Goal: Task Accomplishment & Management: Use online tool/utility

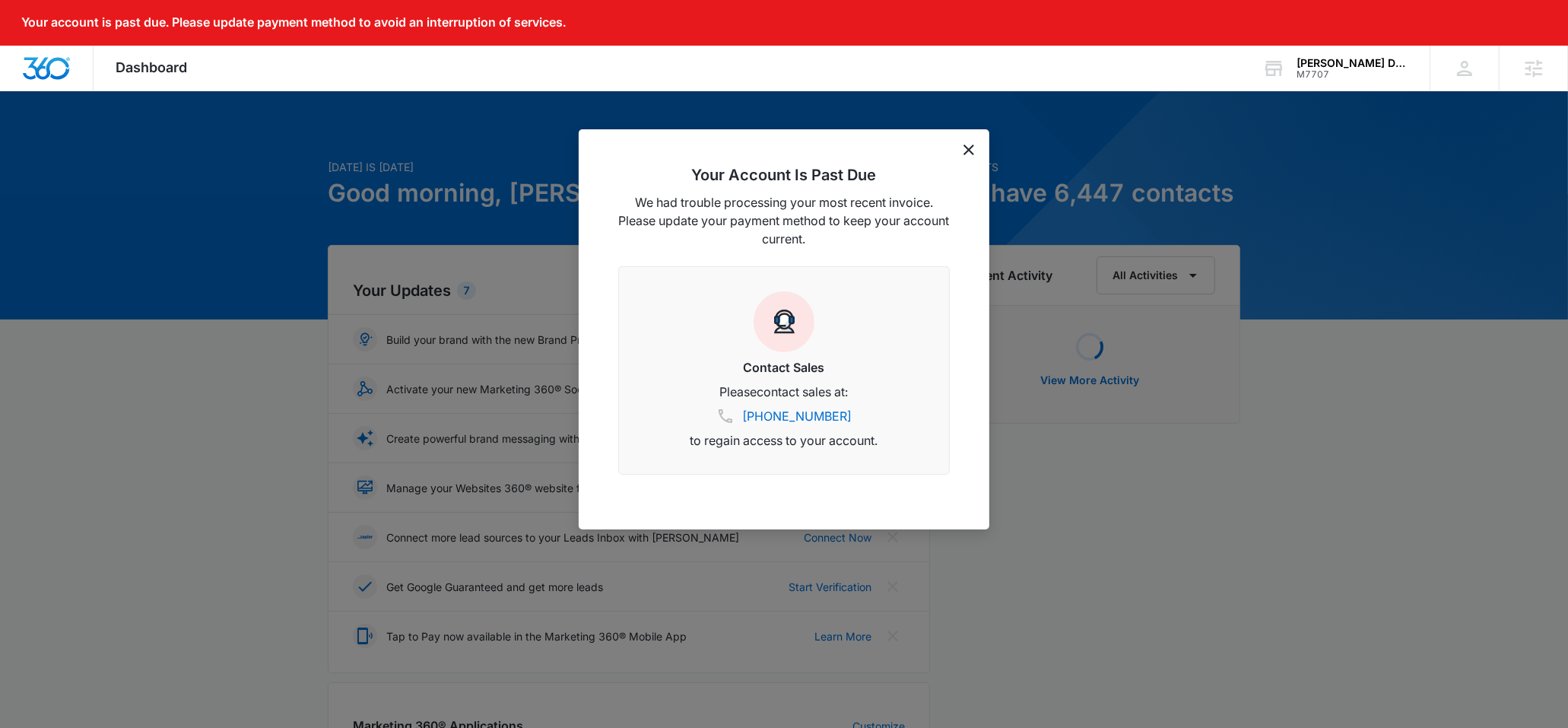
drag, startPoint x: 1382, startPoint y: 163, endPoint x: 1295, endPoint y: 147, distance: 88.5
click at [1382, 163] on div at bounding box center [784, 364] width 1568 height 728
click at [978, 159] on div "Your Account Is Past Due We had trouble processing your most recent invoice. Pl…" at bounding box center [784, 330] width 411 height 400
click at [980, 150] on div "Your Account Is Past Due We had trouble processing your most recent invoice. Pl…" at bounding box center [784, 330] width 411 height 400
click at [976, 150] on div "Your Account Is Past Due We had trouble processing your most recent invoice. Pl…" at bounding box center [784, 330] width 411 height 400
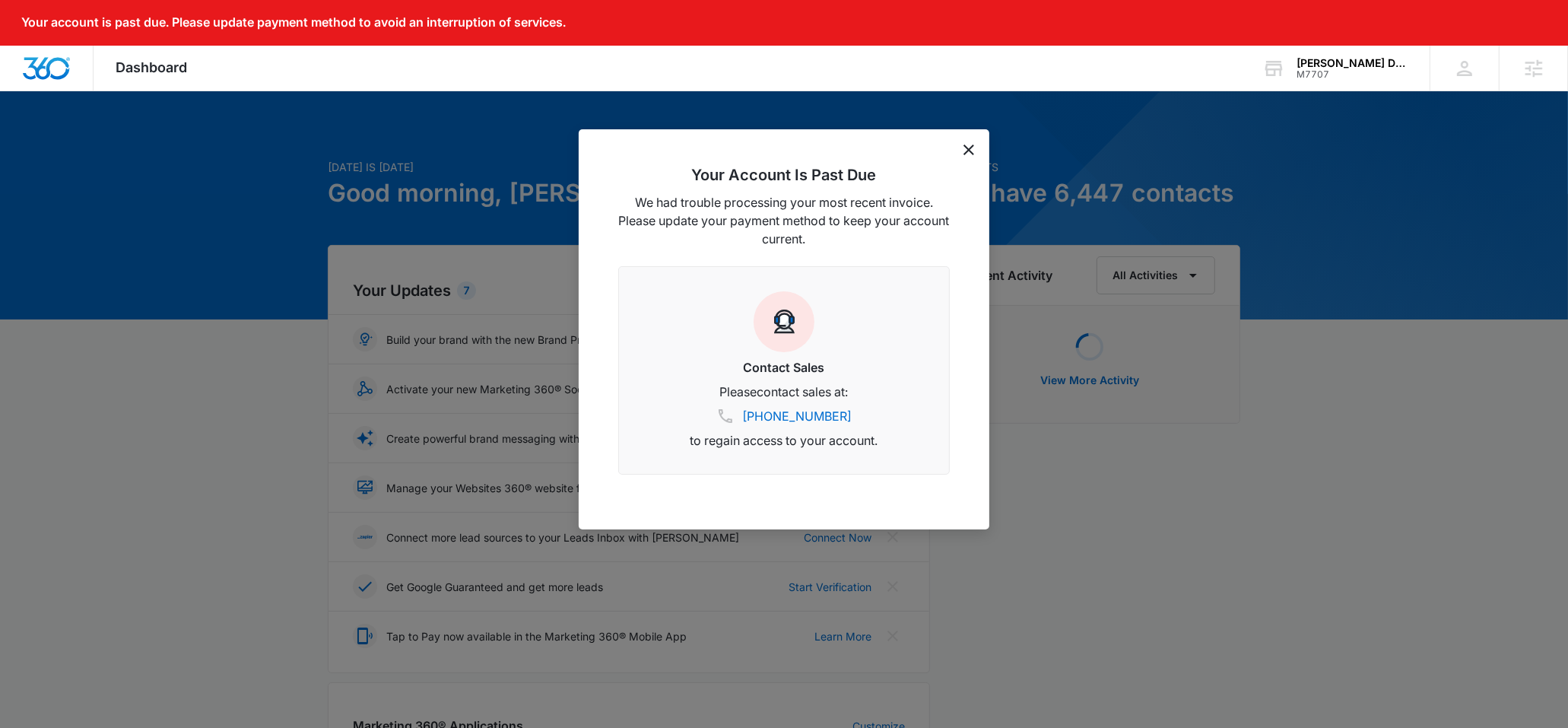
drag, startPoint x: 976, startPoint y: 147, endPoint x: 1068, endPoint y: 137, distance: 92.5
click at [973, 147] on div "Your Account Is Past Due We had trouble processing your most recent invoice. Pl…" at bounding box center [784, 330] width 411 height 400
click at [964, 155] on div "Your Account Is Past Due We had trouble processing your most recent invoice. Pl…" at bounding box center [784, 330] width 411 height 400
click at [974, 148] on div "Your Account Is Past Due We had trouble processing your most recent invoice. Pl…" at bounding box center [784, 330] width 411 height 400
click at [946, 152] on div "Your Account Is Past Due We had trouble processing your most recent invoice. Pl…" at bounding box center [784, 330] width 411 height 400
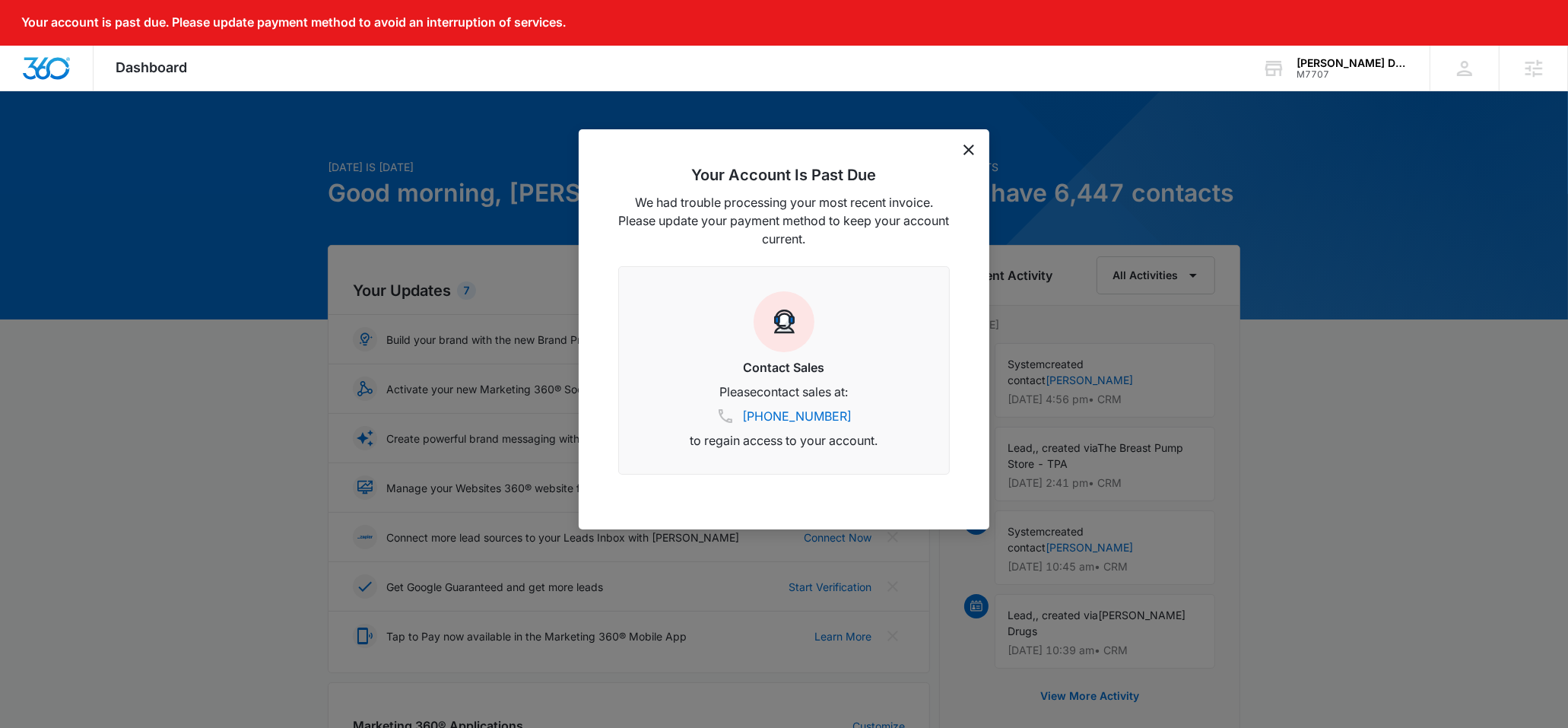
click at [971, 147] on icon "dismiss this dialog" at bounding box center [968, 150] width 10 height 10
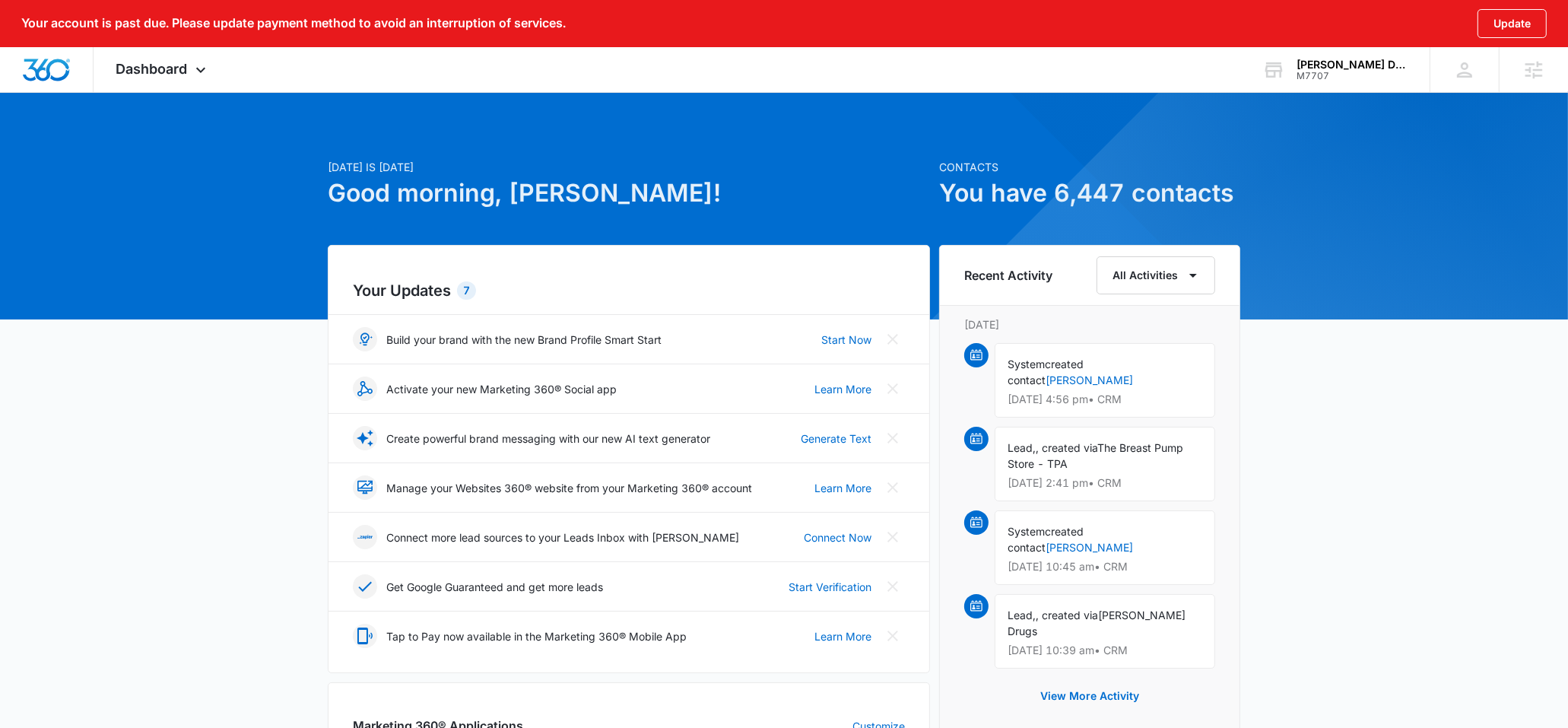
drag, startPoint x: 1287, startPoint y: 81, endPoint x: 1338, endPoint y: 77, distance: 51.2
click at [1297, 77] on div "Lehan Drugs M7707 Your Accounts View All" at bounding box center [1335, 70] width 190 height 45
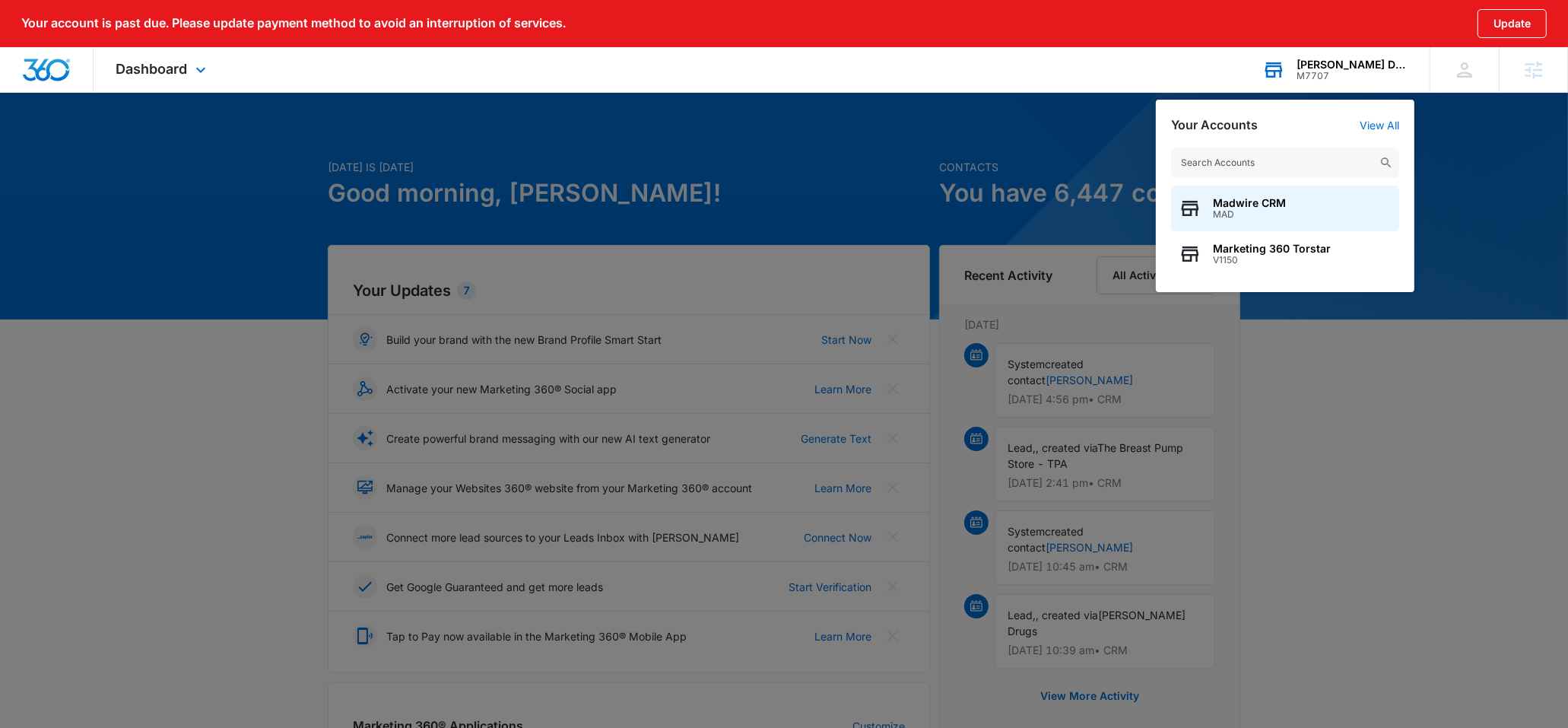
click at [1342, 77] on div "M7707" at bounding box center [1352, 75] width 111 height 10
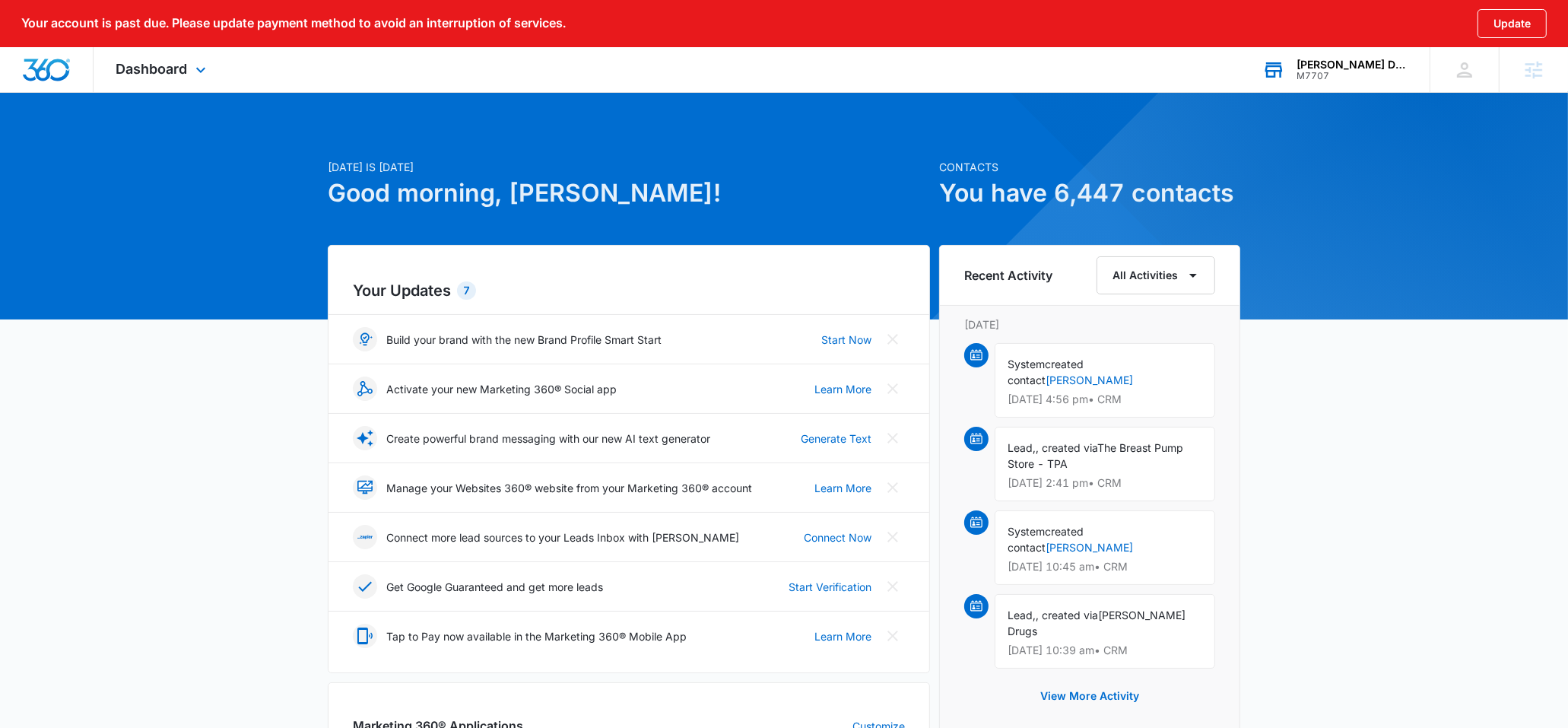
click at [1342, 77] on div "M7707" at bounding box center [1352, 75] width 111 height 10
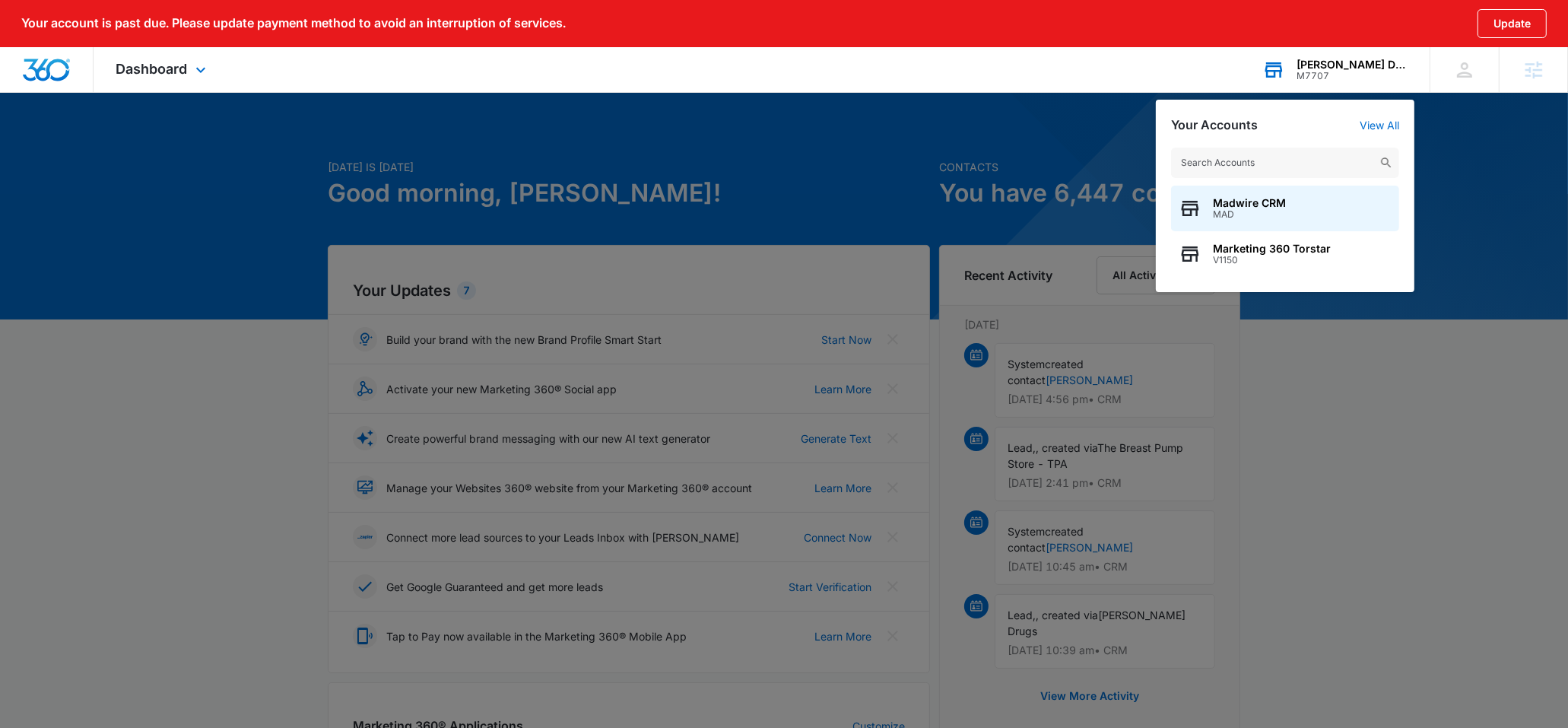
click at [1262, 169] on input "text" at bounding box center [1285, 163] width 228 height 30
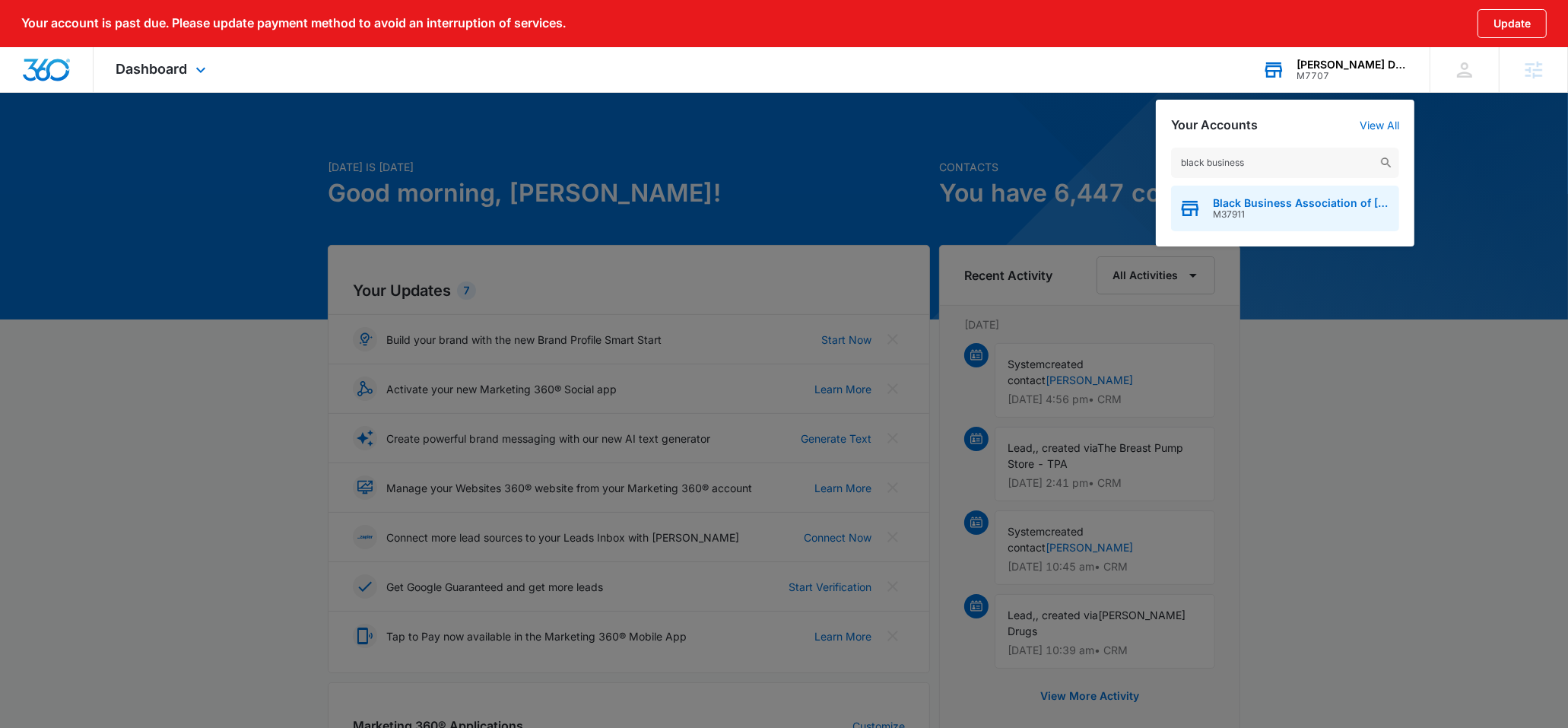
type input "black business"
click at [1234, 211] on span "M37911" at bounding box center [1302, 214] width 178 height 10
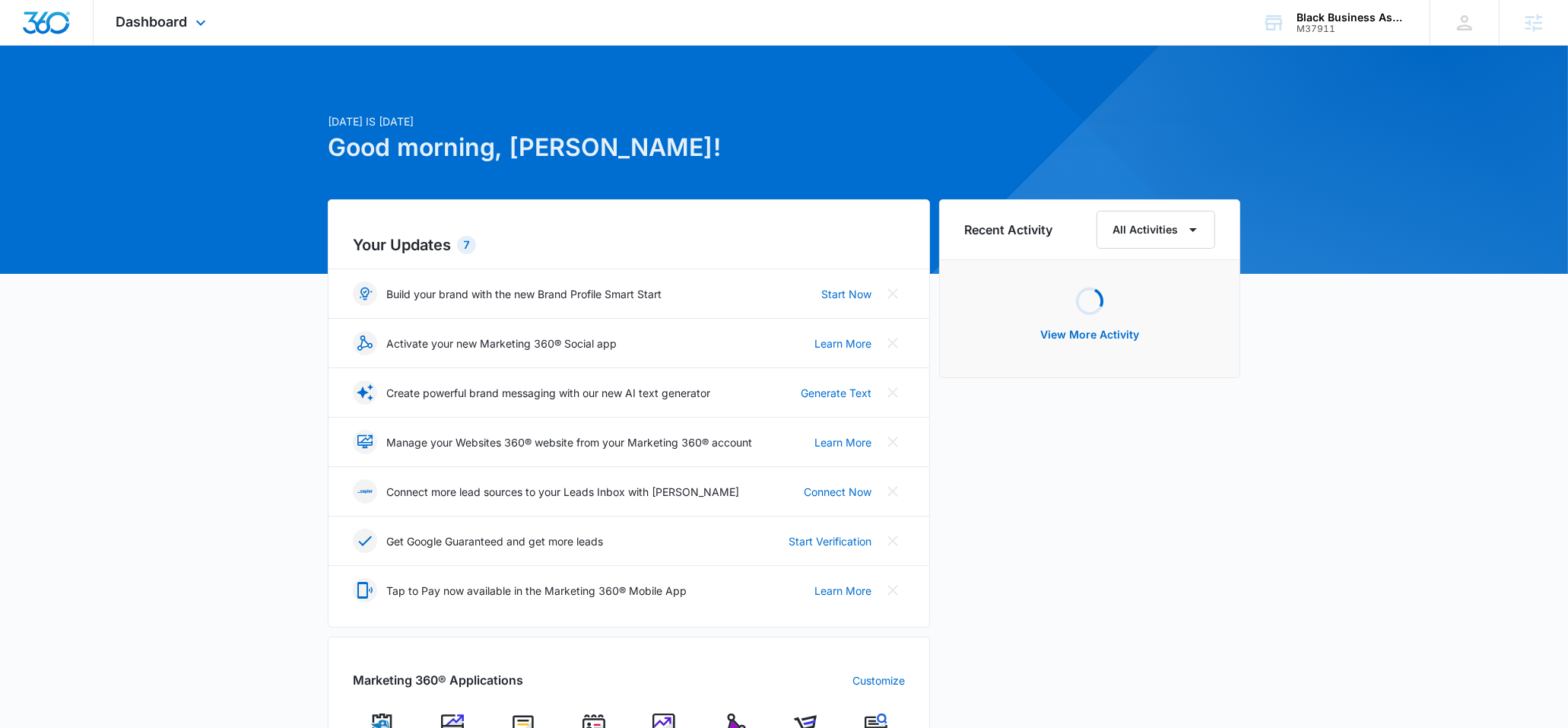
click at [163, 37] on div "Dashboard Apps Reputation Websites Forms CRM Email Social Shop Content Ads Inte…" at bounding box center [163, 22] width 139 height 45
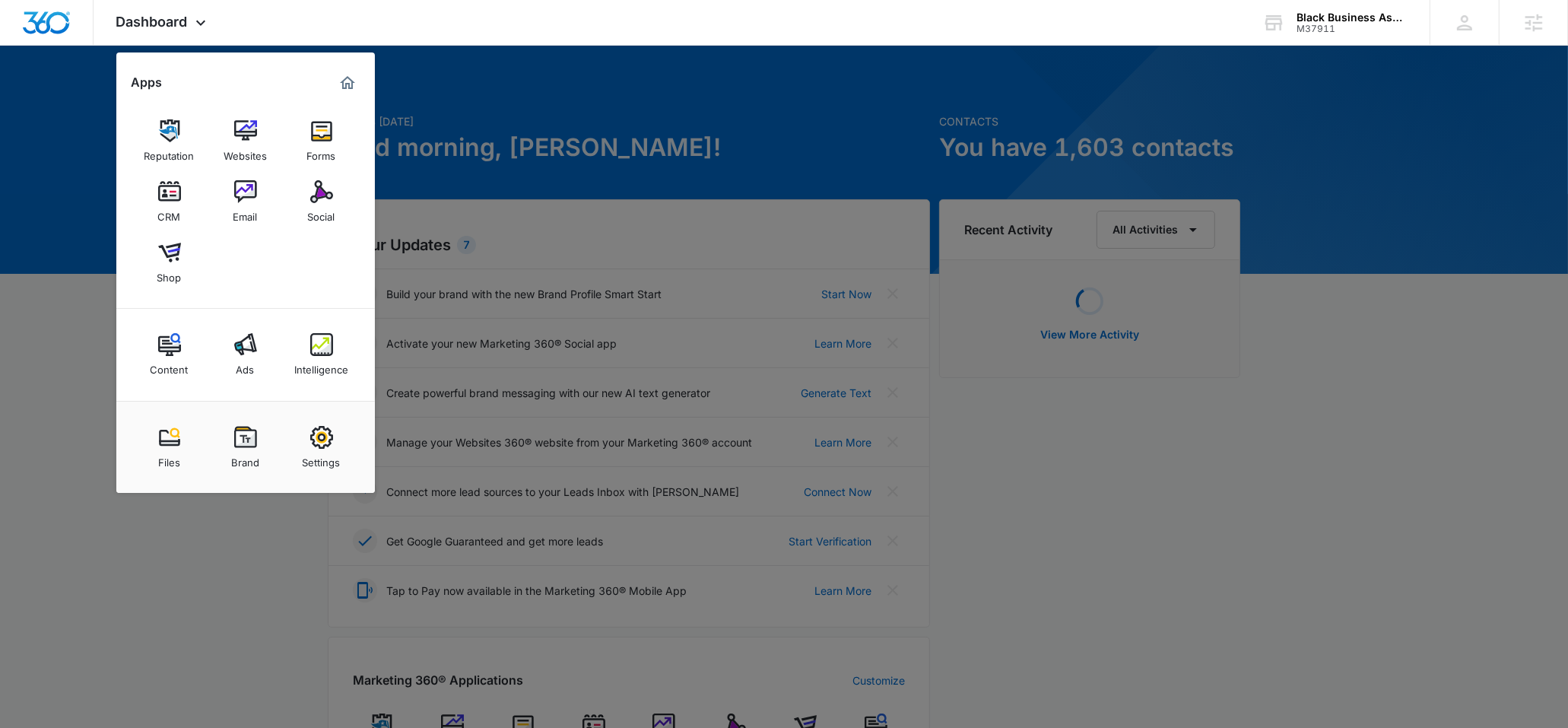
click at [322, 211] on div "Social" at bounding box center [322, 213] width 27 height 20
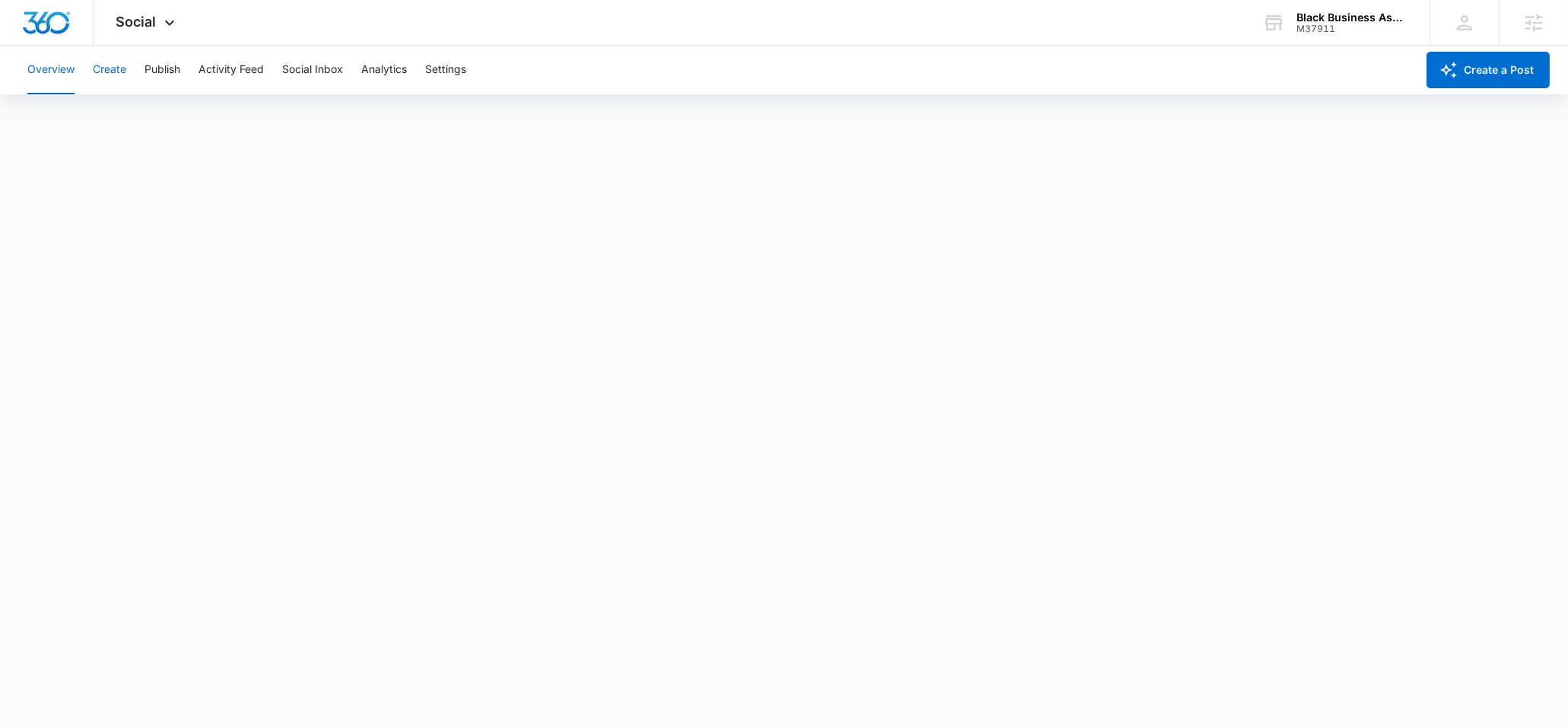
click at [123, 69] on button "Create" at bounding box center [110, 70] width 34 height 49
